Goal: Submit feedback/report problem: Submit feedback/report problem

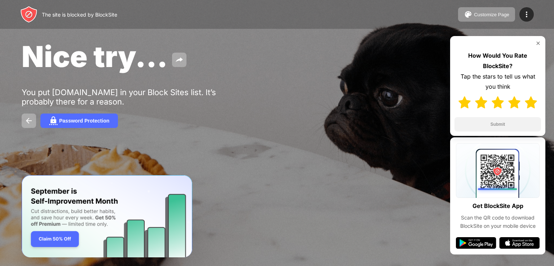
click at [535, 104] on img at bounding box center [531, 102] width 12 height 12
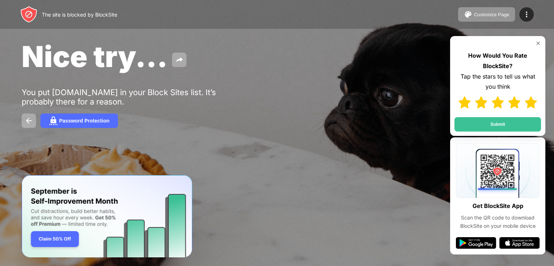
click at [505, 120] on button "Submit" at bounding box center [497, 124] width 87 height 14
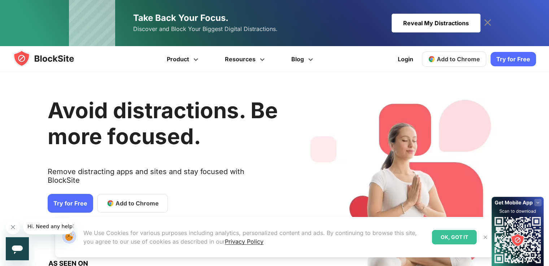
click at [485, 237] on img at bounding box center [485, 237] width 6 height 6
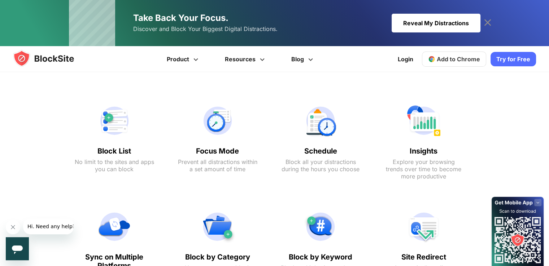
scroll to position [325, 0]
